Goal: Task Accomplishment & Management: Use online tool/utility

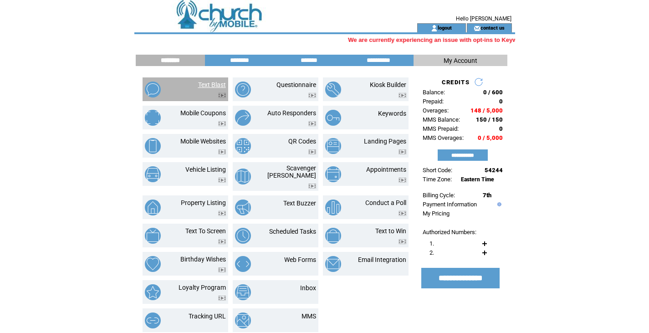
click at [204, 86] on link "Text Blast" at bounding box center [212, 84] width 28 height 7
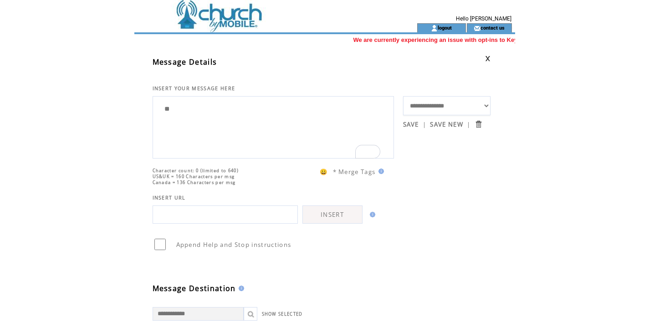
type textarea "*"
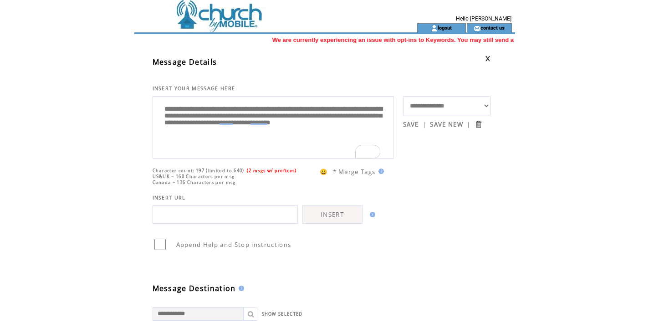
paste textarea "**********"
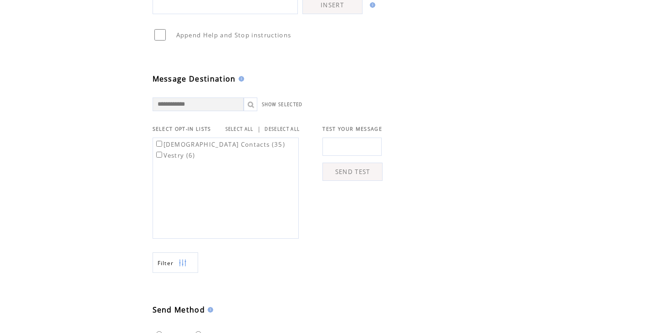
scroll to position [210, 0]
type textarea "**********"
click at [212, 148] on label "[DEMOGRAPHIC_DATA] Contacts (35)" at bounding box center [219, 144] width 131 height 8
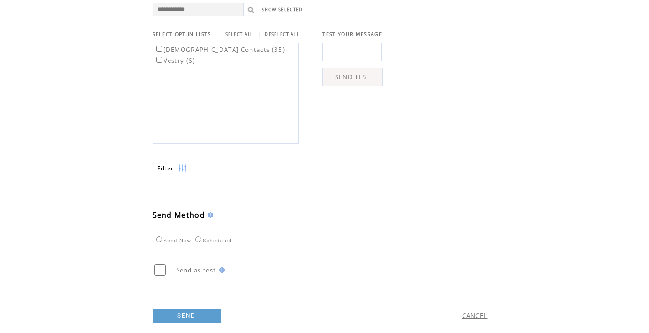
scroll to position [335, 0]
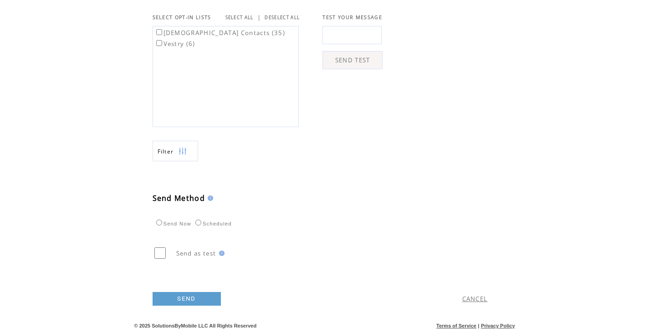
click at [186, 299] on link "SEND" at bounding box center [187, 299] width 68 height 14
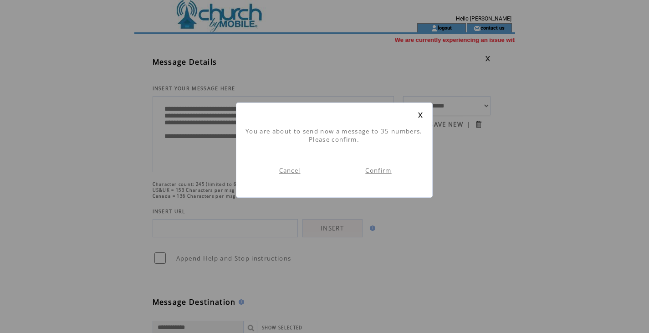
scroll to position [0, 0]
click at [385, 167] on link "Confirm" at bounding box center [378, 170] width 26 height 8
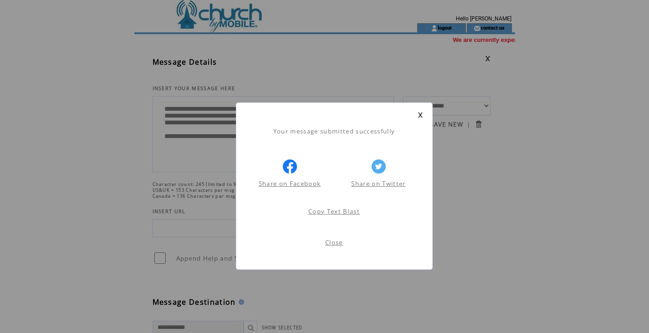
scroll to position [0, 0]
click at [329, 243] on link "Close" at bounding box center [334, 242] width 18 height 8
